Goal: Task Accomplishment & Management: Manage account settings

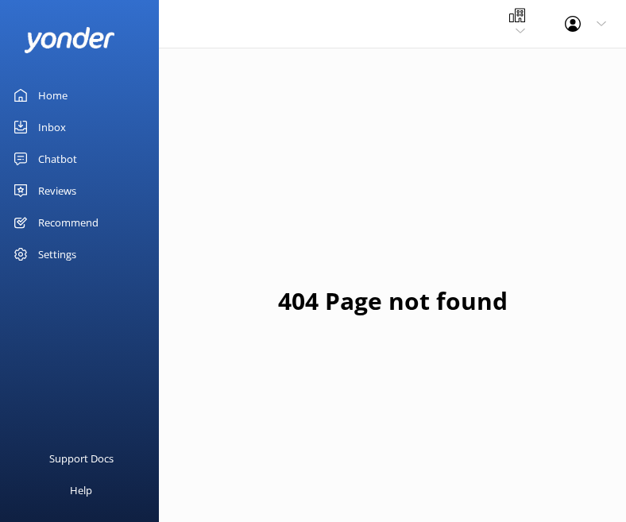
click at [76, 270] on div "Settings" at bounding box center [57, 254] width 38 height 32
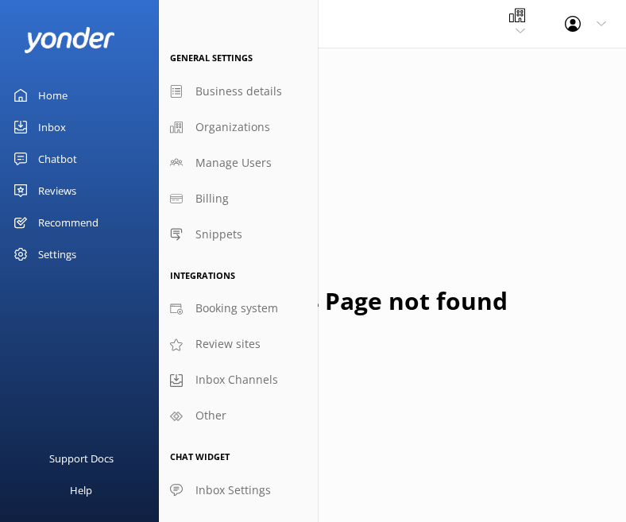
click at [76, 207] on div "Reviews" at bounding box center [57, 191] width 38 height 32
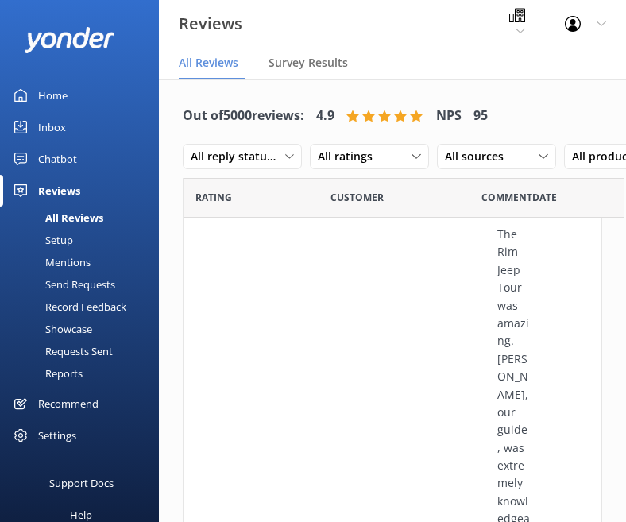
click at [79, 384] on div "Reports" at bounding box center [46, 373] width 73 height 22
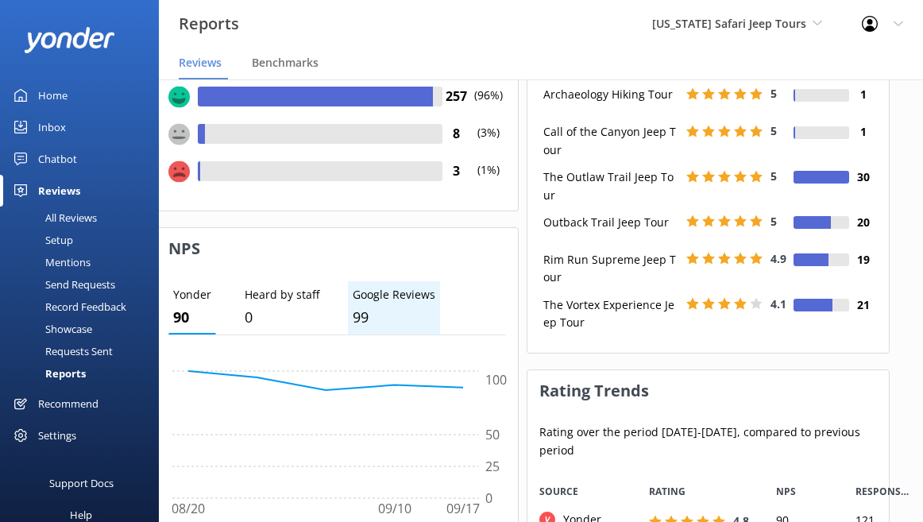
scroll to position [65, 45]
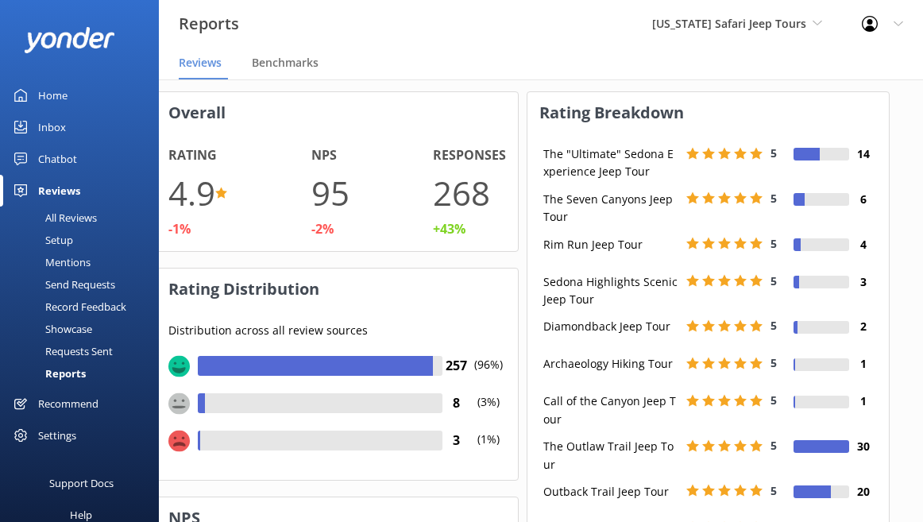
click at [450, 72] on nav "Reviews Benchmarks" at bounding box center [541, 64] width 764 height 32
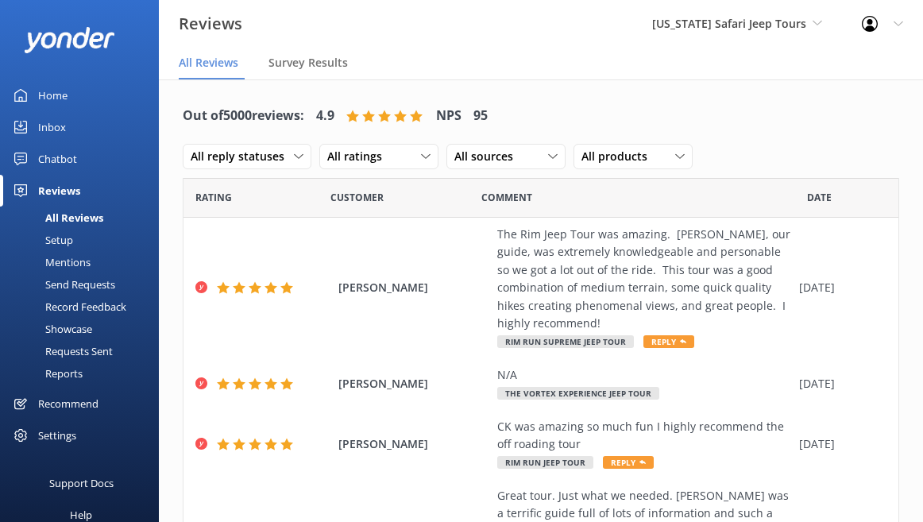
click at [73, 251] on div "Setup" at bounding box center [42, 240] width 64 height 22
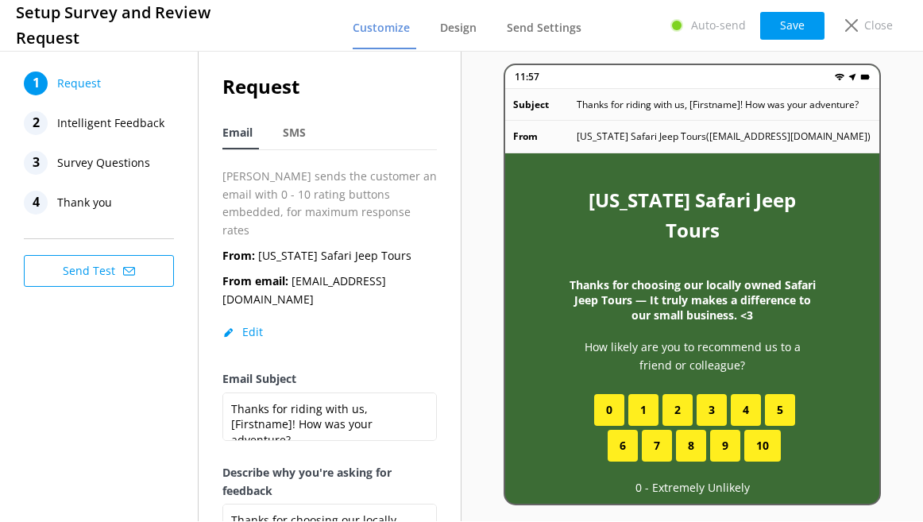
click at [110, 135] on span "Intelligent Feedback" at bounding box center [110, 123] width 107 height 24
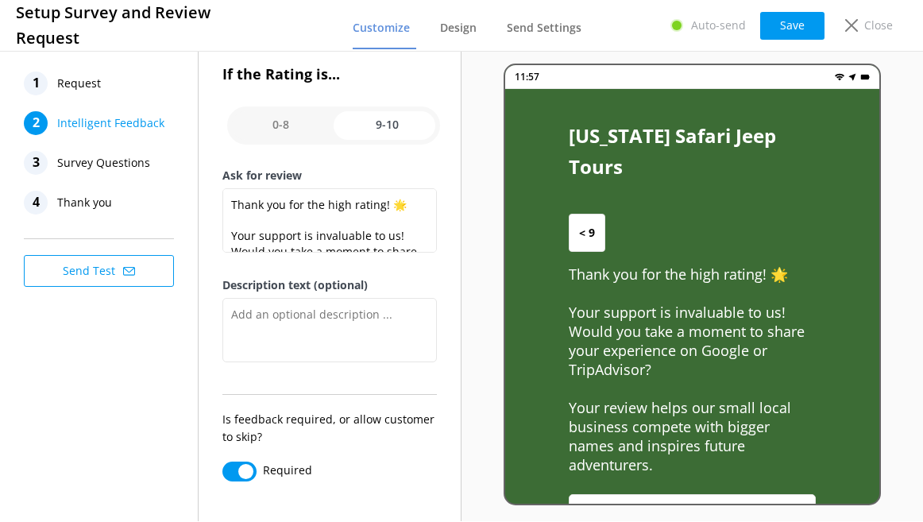
scroll to position [466, 0]
click at [102, 175] on span "Survey Questions" at bounding box center [103, 163] width 93 height 24
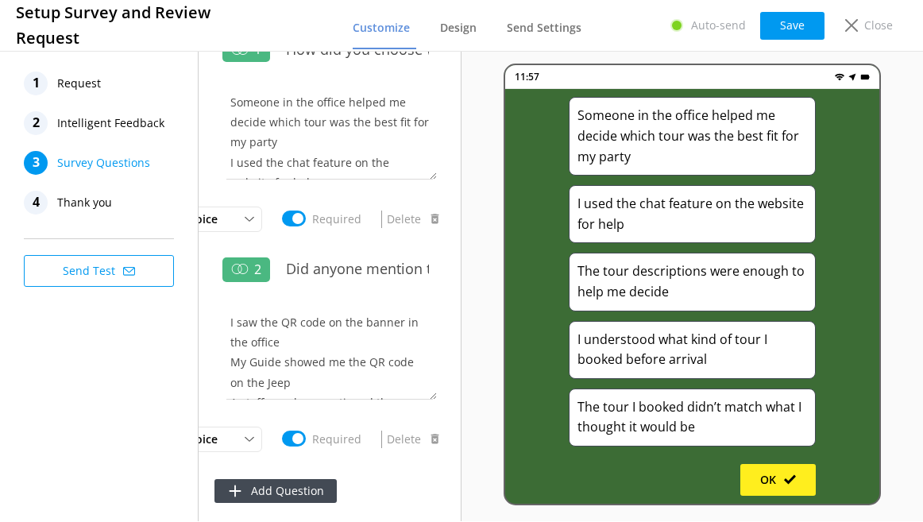
scroll to position [304, 0]
click at [99, 214] on span "Thank you" at bounding box center [84, 203] width 55 height 24
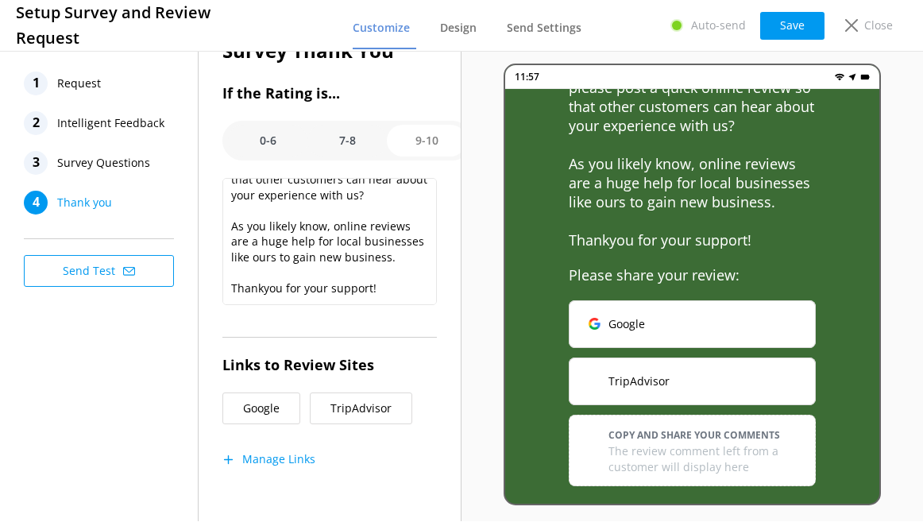
scroll to position [292, 0]
click at [543, 45] on link "Send Settings" at bounding box center [547, 28] width 81 height 41
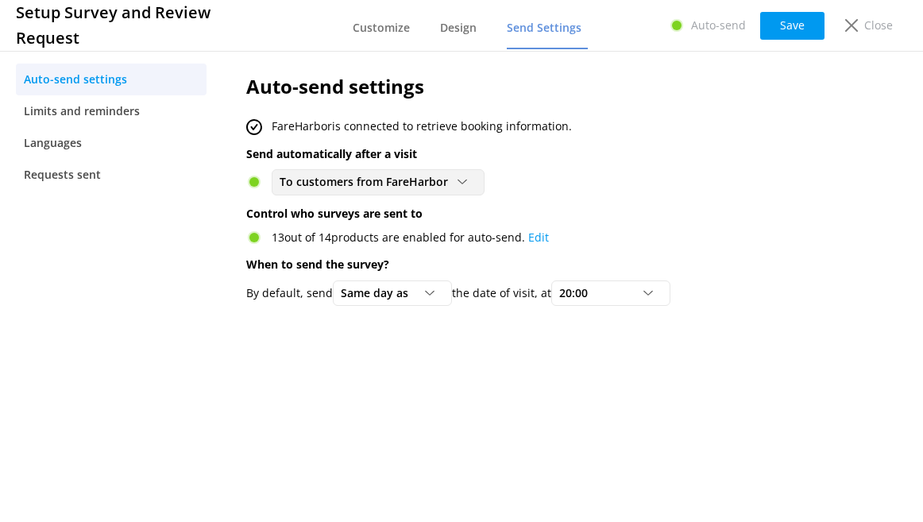
click at [458, 191] on span "To customers from FareHarbor" at bounding box center [369, 181] width 178 height 17
click at [713, 163] on p "Send automatically after a visit" at bounding box center [545, 153] width 598 height 17
click at [458, 191] on span "To customers from FareHarbor" at bounding box center [369, 181] width 178 height 17
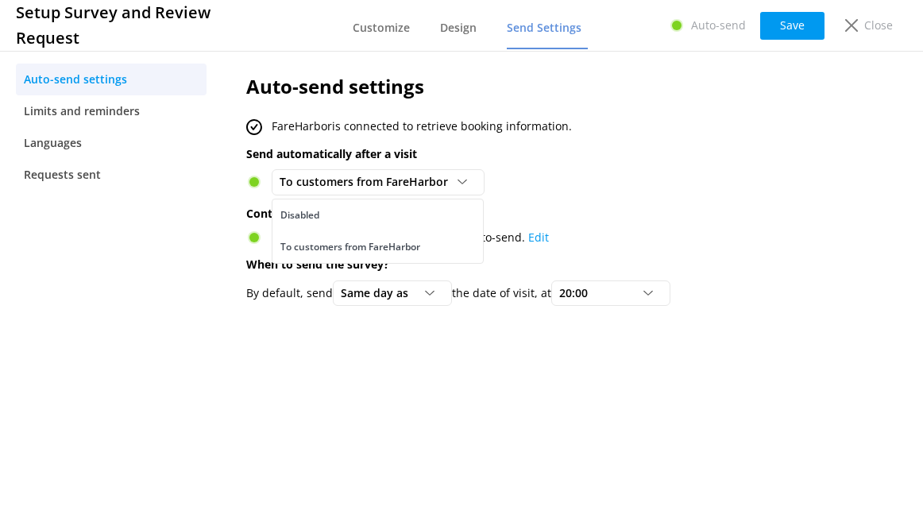
click at [676, 163] on p "Send automatically after a visit" at bounding box center [545, 153] width 598 height 17
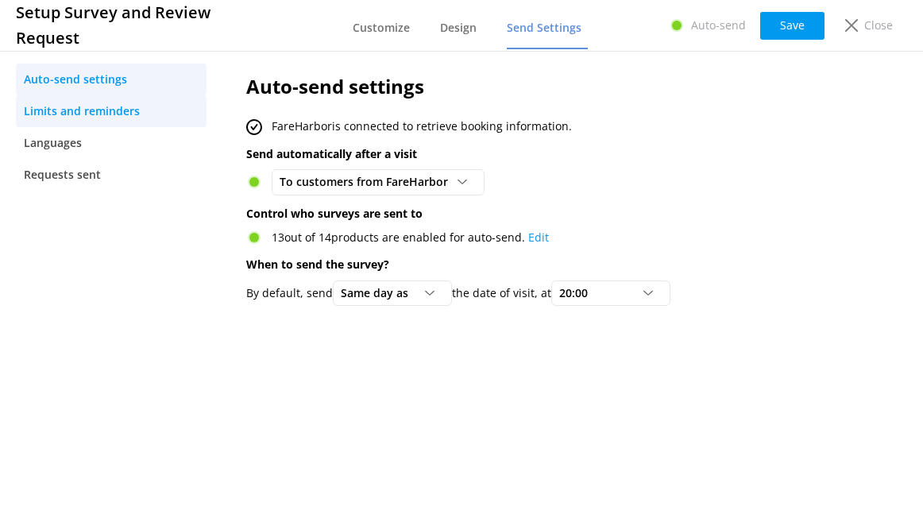
click at [118, 120] on span "Limits and reminders" at bounding box center [82, 110] width 116 height 17
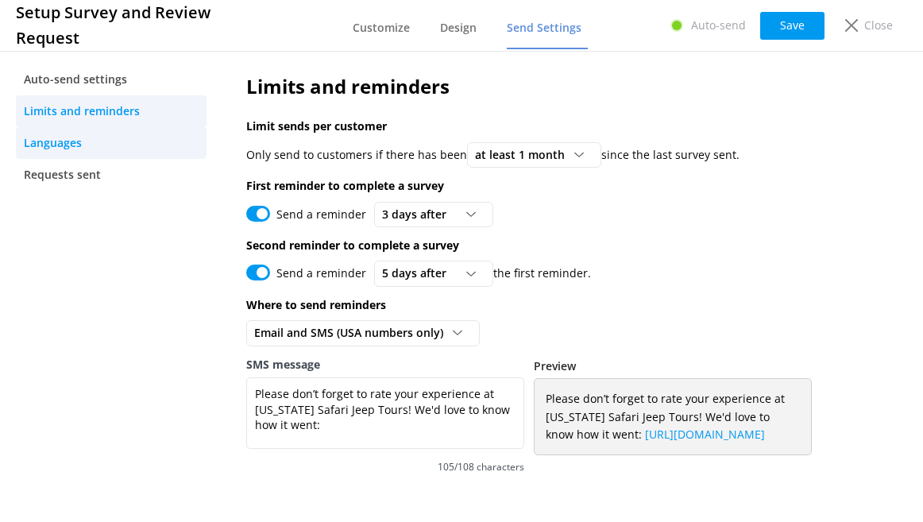
click at [118, 159] on link "Languages" at bounding box center [111, 143] width 191 height 32
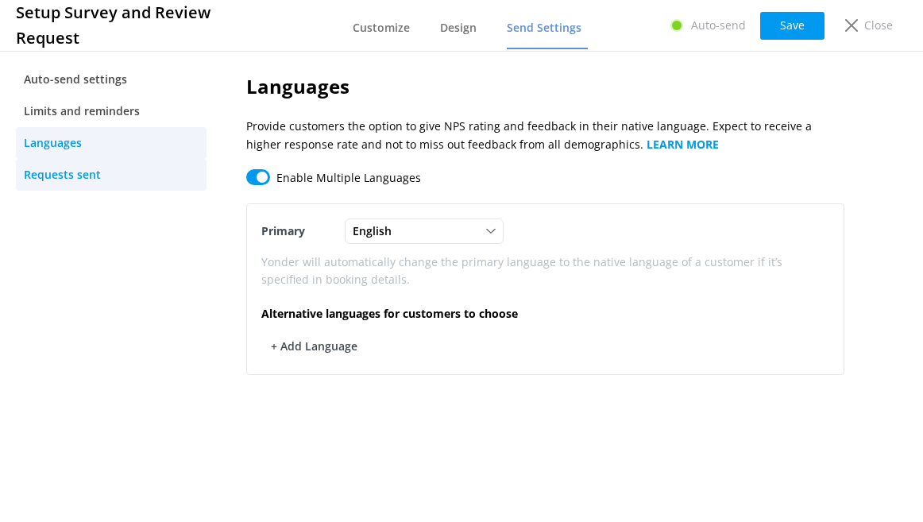
click at [101, 184] on span "Requests sent" at bounding box center [62, 174] width 77 height 17
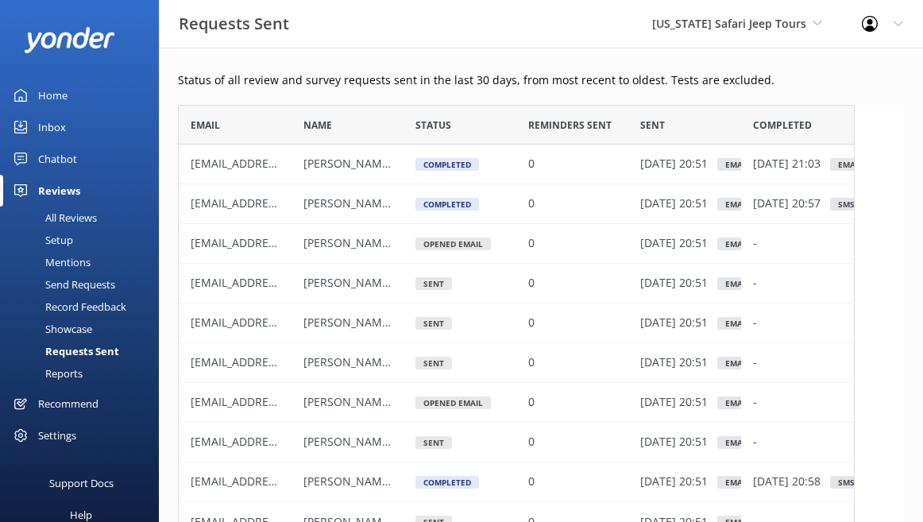
click at [83, 384] on div "Reports" at bounding box center [46, 373] width 73 height 22
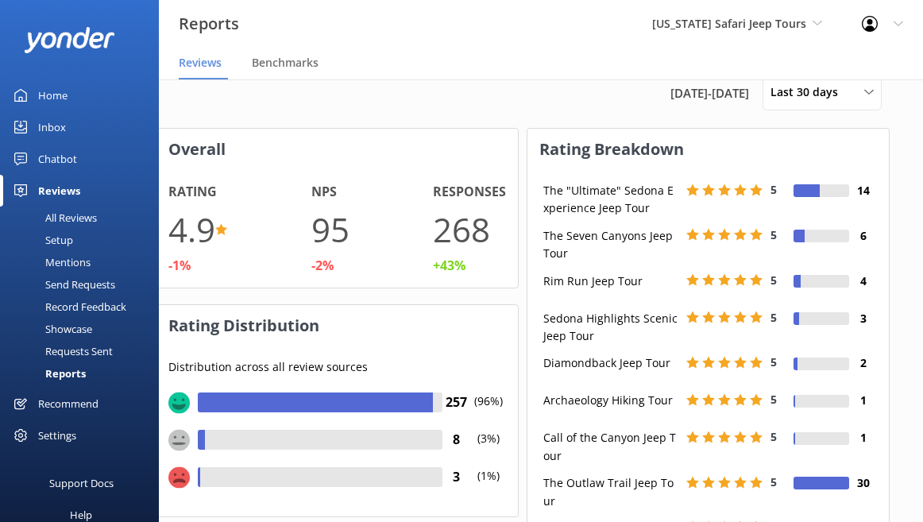
scroll to position [0, 45]
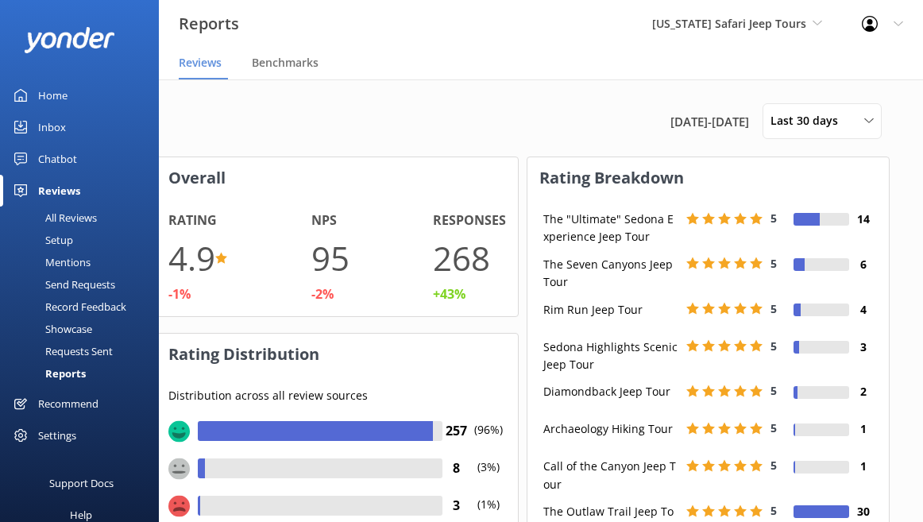
click at [528, 79] on nav "Reviews Benchmarks" at bounding box center [541, 64] width 764 height 32
click at [238, 139] on div "[DATE] - [DATE] Last 30 days Last 7 days Last 30 days Last 90 days Last 180 day…" at bounding box center [519, 121] width 726 height 36
